Goal: Check status: Check status

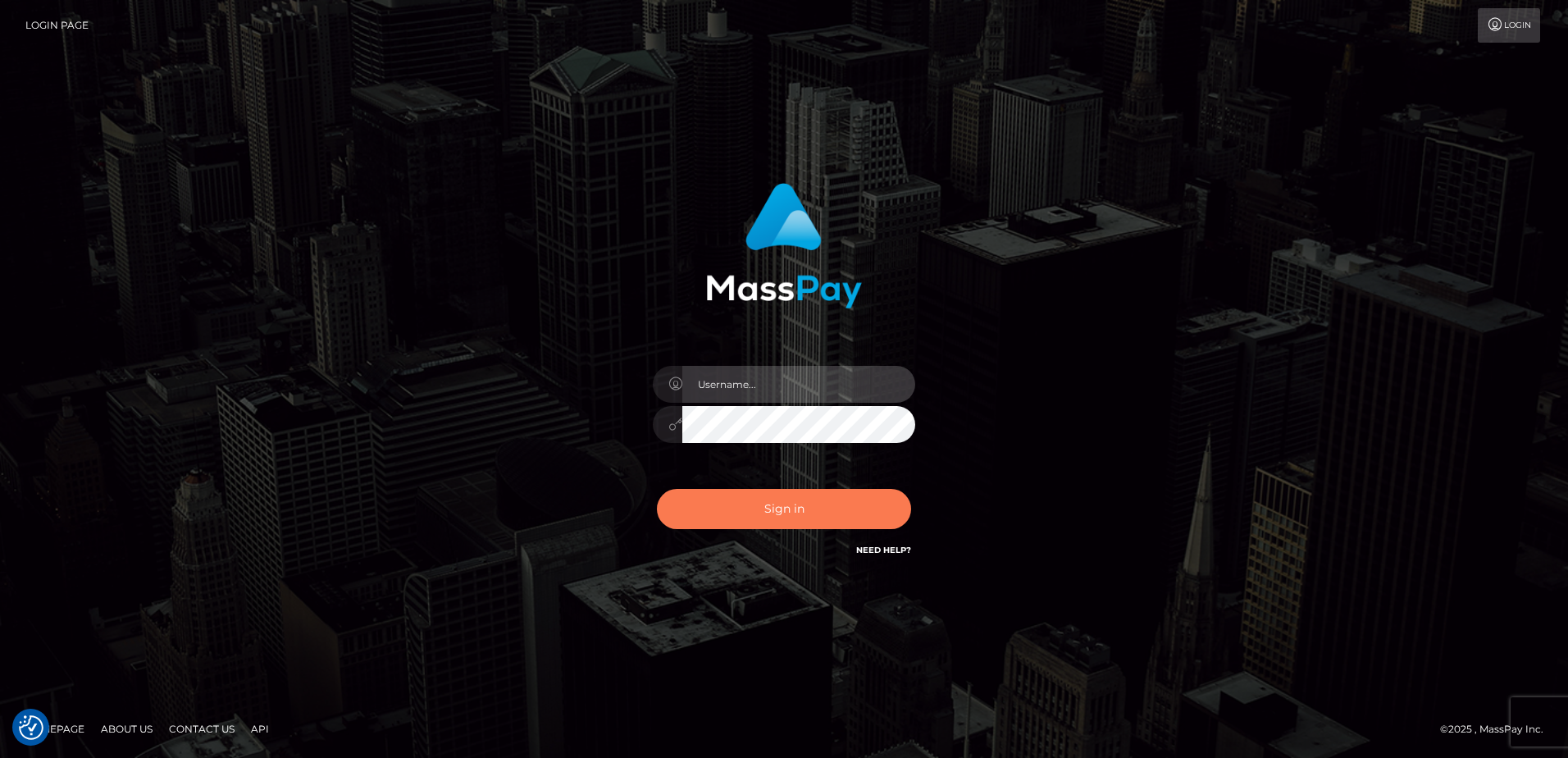
type input "[PERSON_NAME].Ace"
click at [783, 513] on button "Sign in" at bounding box center [784, 509] width 254 height 40
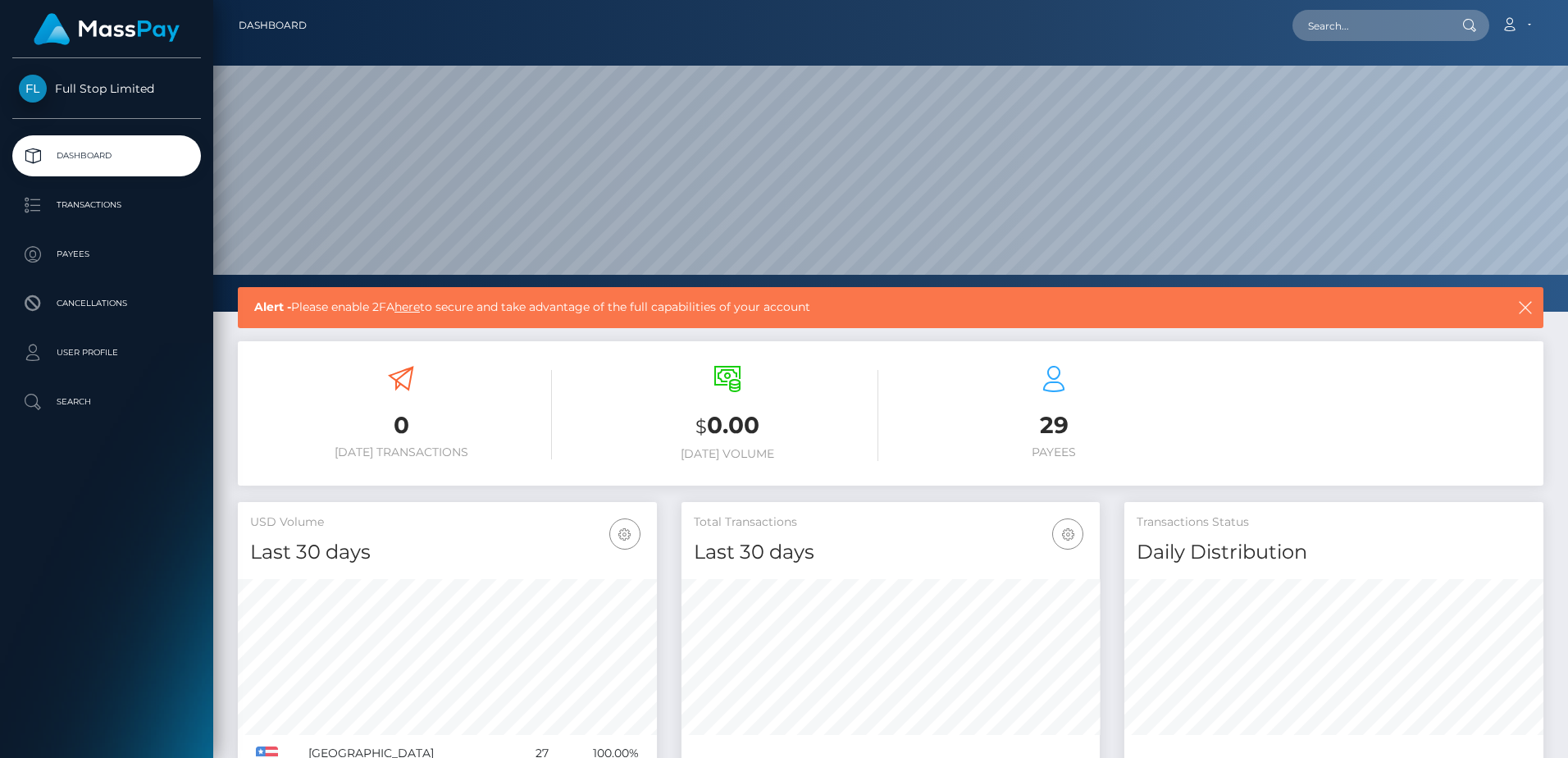
scroll to position [292, 419]
click at [100, 202] on p "Transactions" at bounding box center [107, 205] width 176 height 24
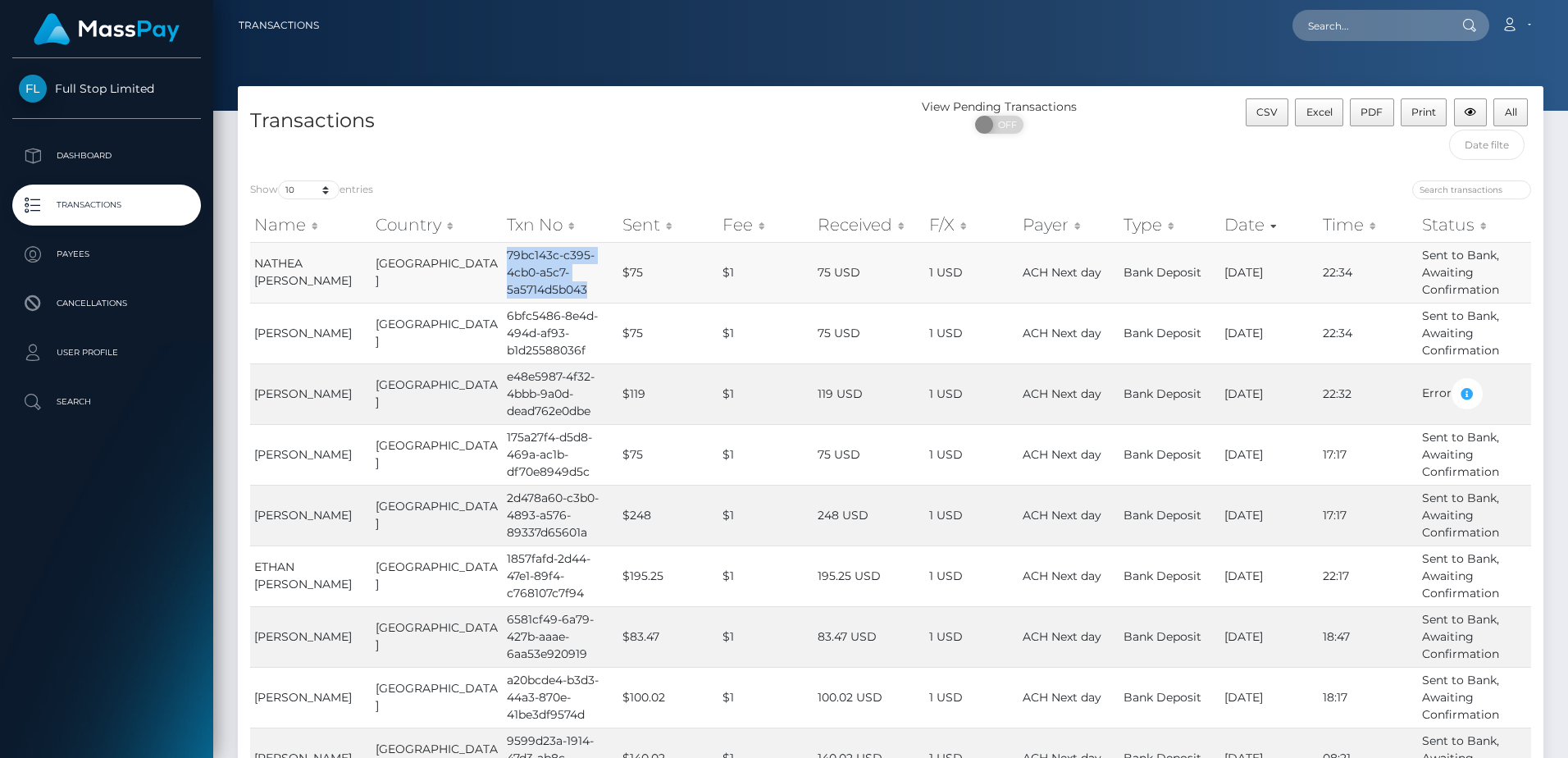
copy td "79bc143c-c395-4cb0-a5c7-5a5714d5b043"
drag, startPoint x: 573, startPoint y: 290, endPoint x: 485, endPoint y: 256, distance: 94.3
click at [503, 256] on td "79bc143c-c395-4cb0-a5c7-5a5714d5b043" at bounding box center [561, 272] width 117 height 61
